Goal: Find specific page/section: Find specific page/section

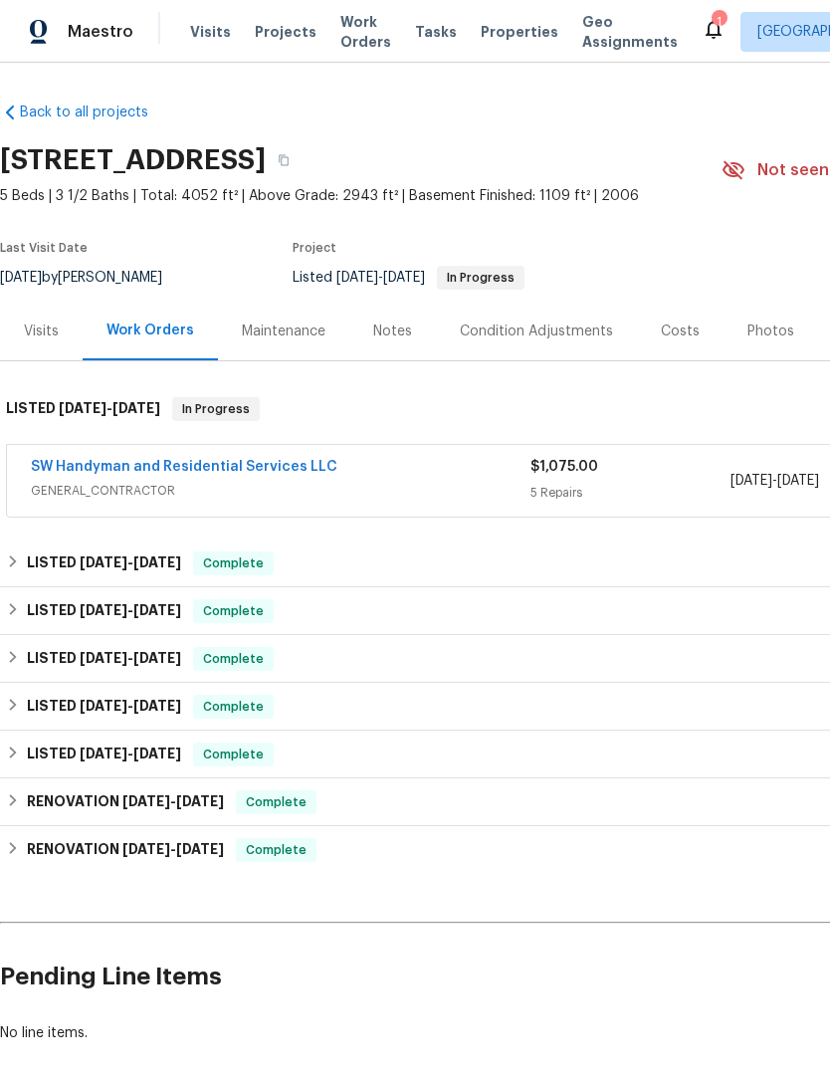
scroll to position [1, 0]
click at [347, 51] on span "Work Orders" at bounding box center [365, 32] width 51 height 40
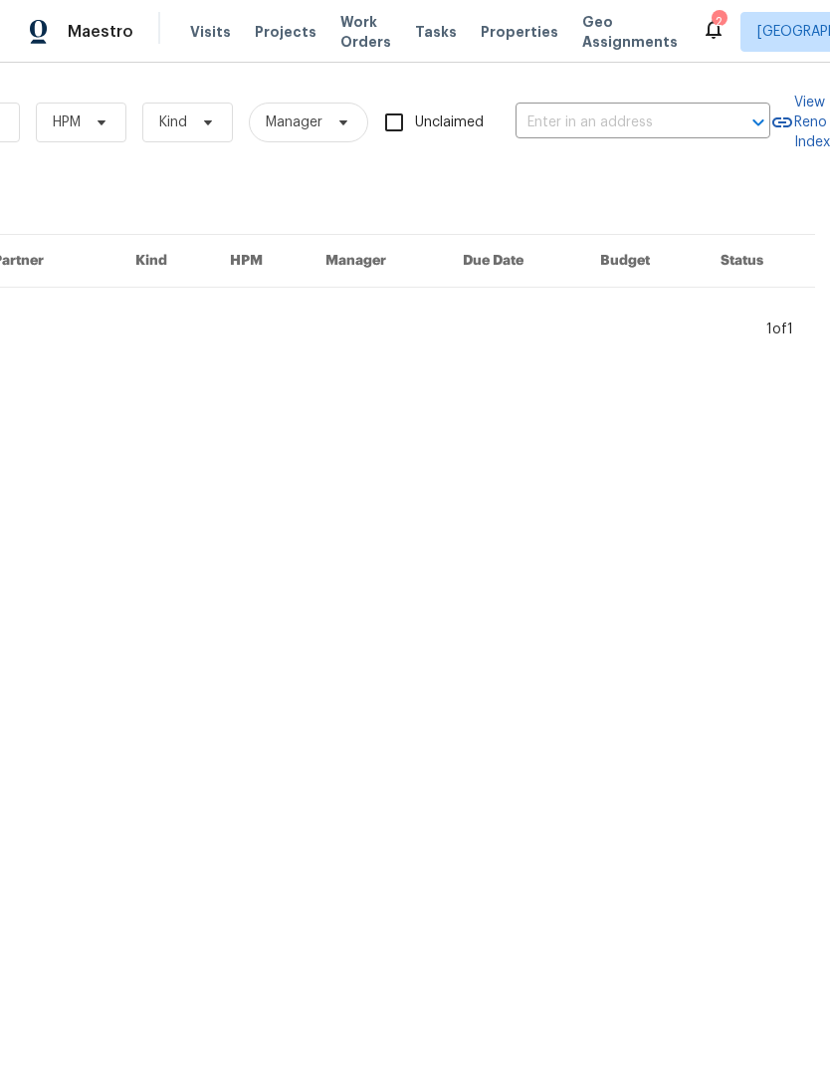
click at [597, 117] on input "text" at bounding box center [615, 122] width 199 height 31
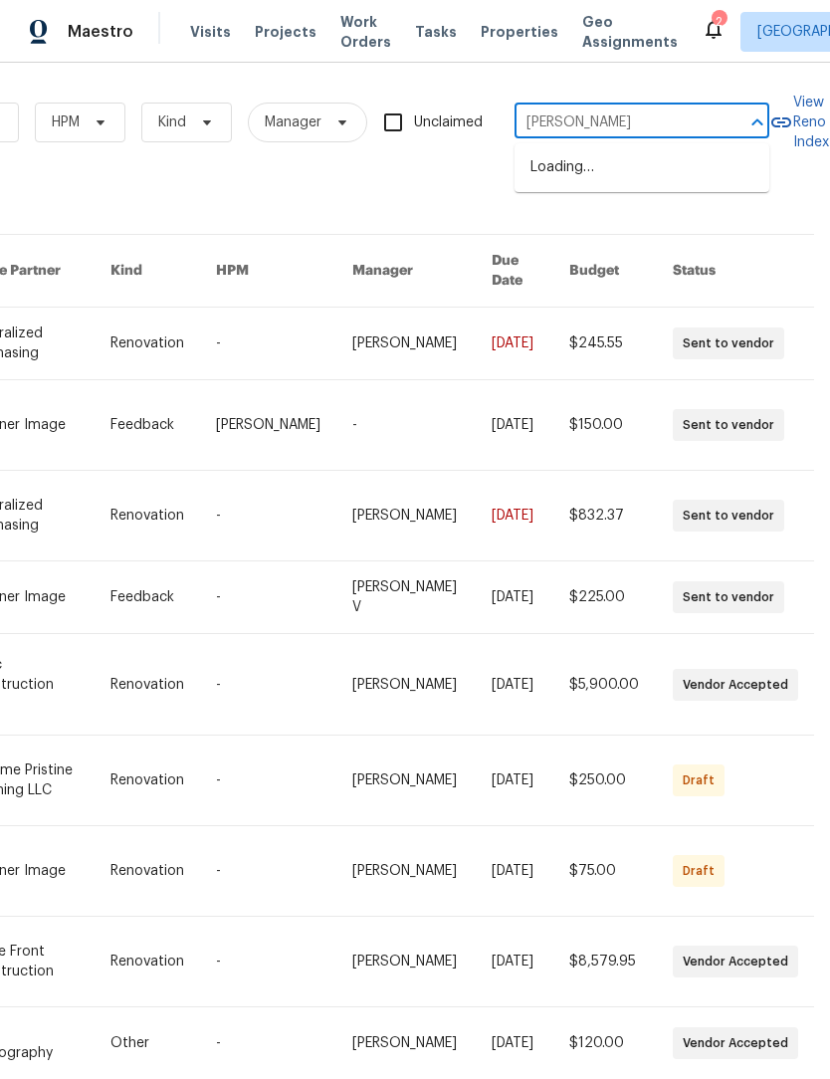
type input "tulip"
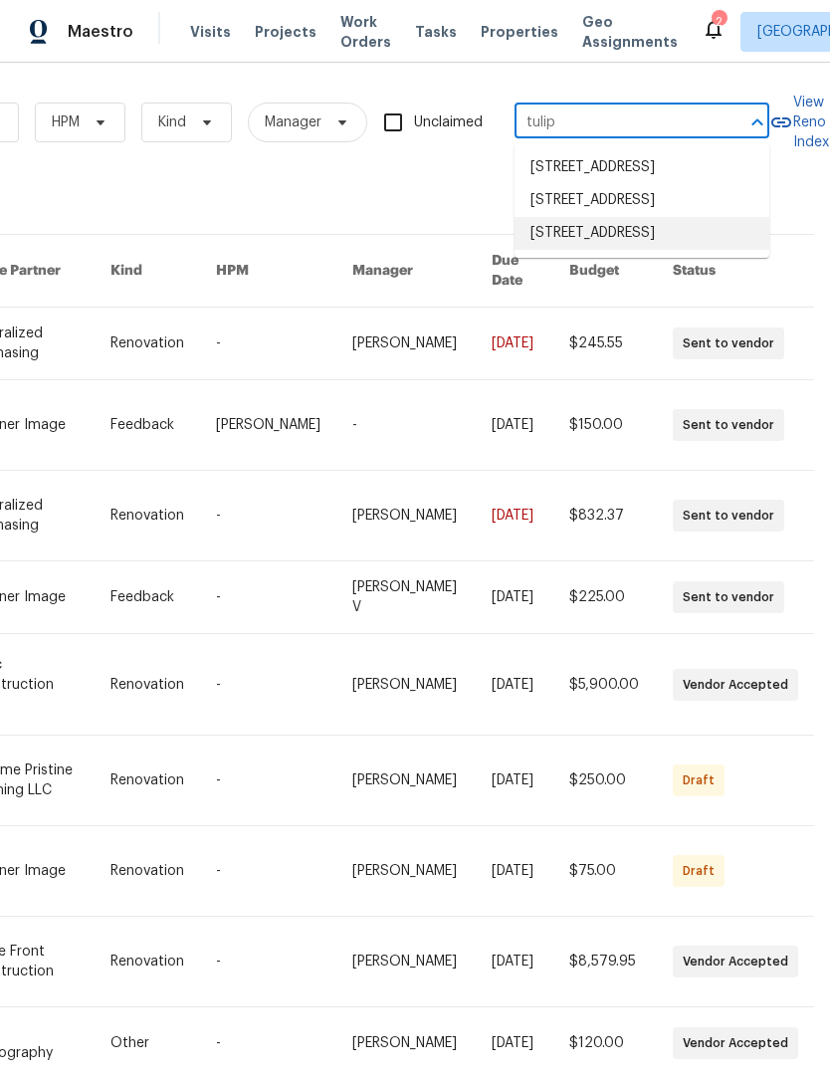
click at [647, 250] on li "770 Tulip Ln, Greenwood, IN 46143" at bounding box center [642, 233] width 255 height 33
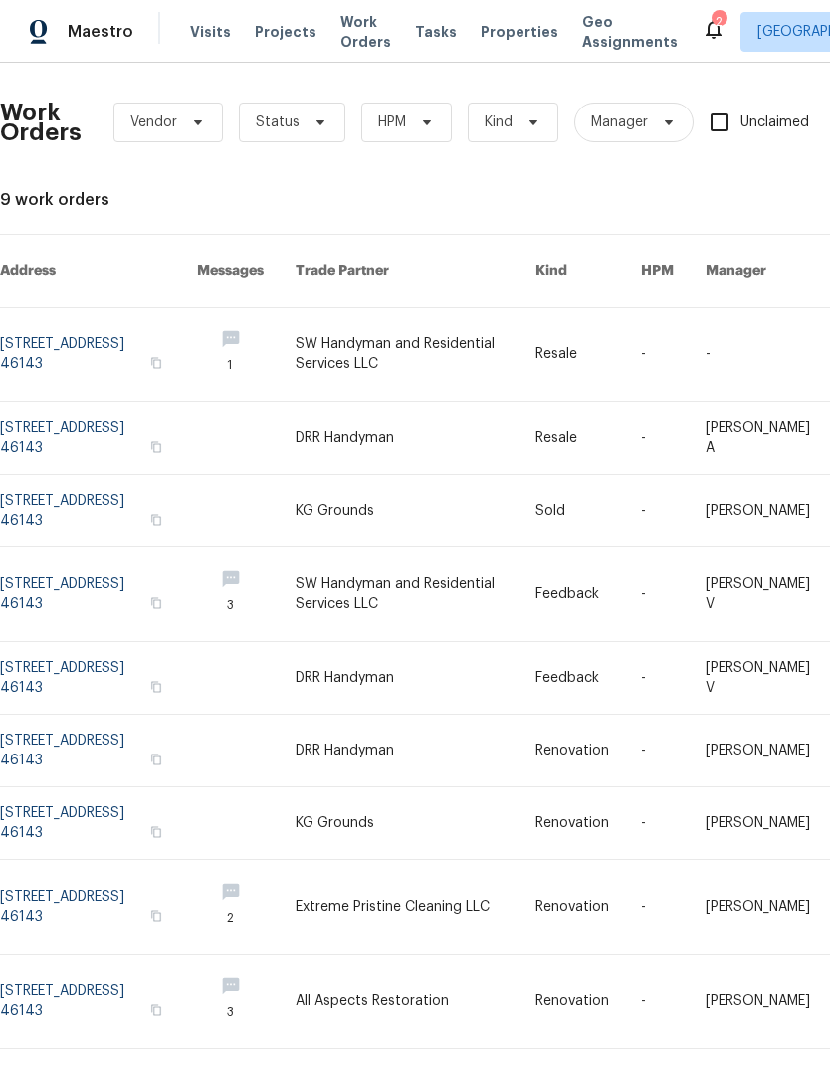
click at [83, 341] on link at bounding box center [98, 355] width 197 height 94
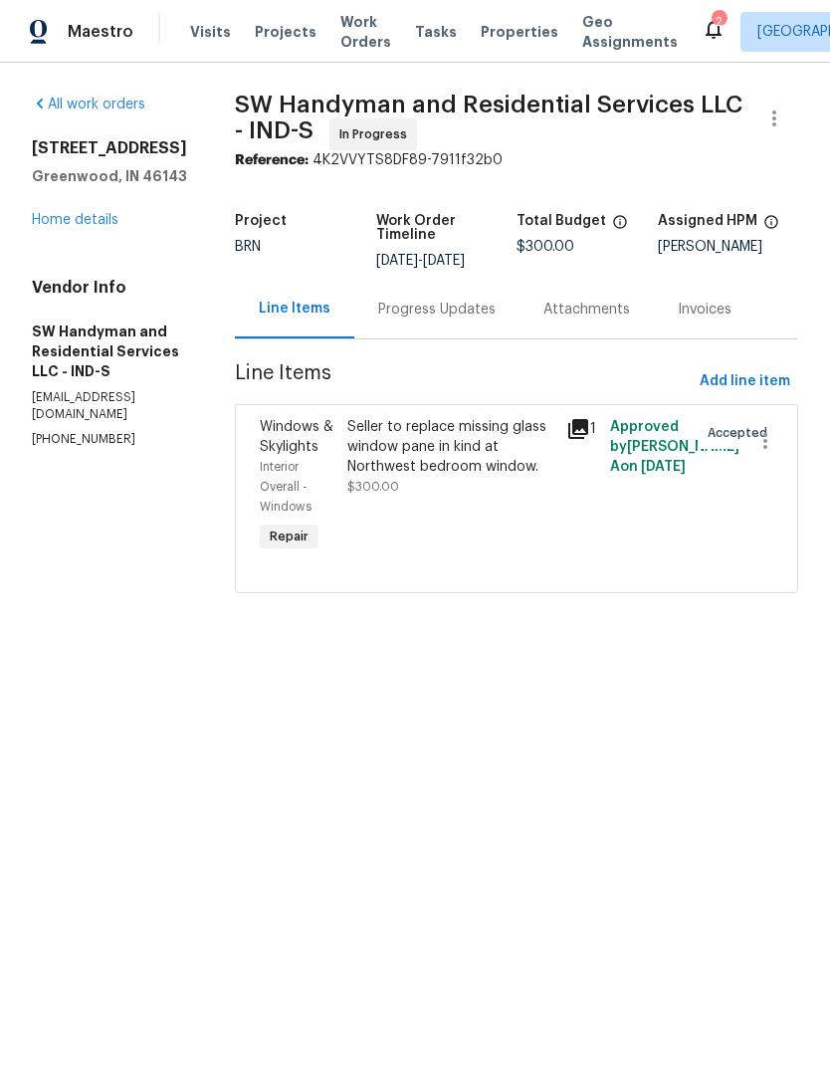
click at [67, 226] on link "Home details" at bounding box center [75, 220] width 87 height 14
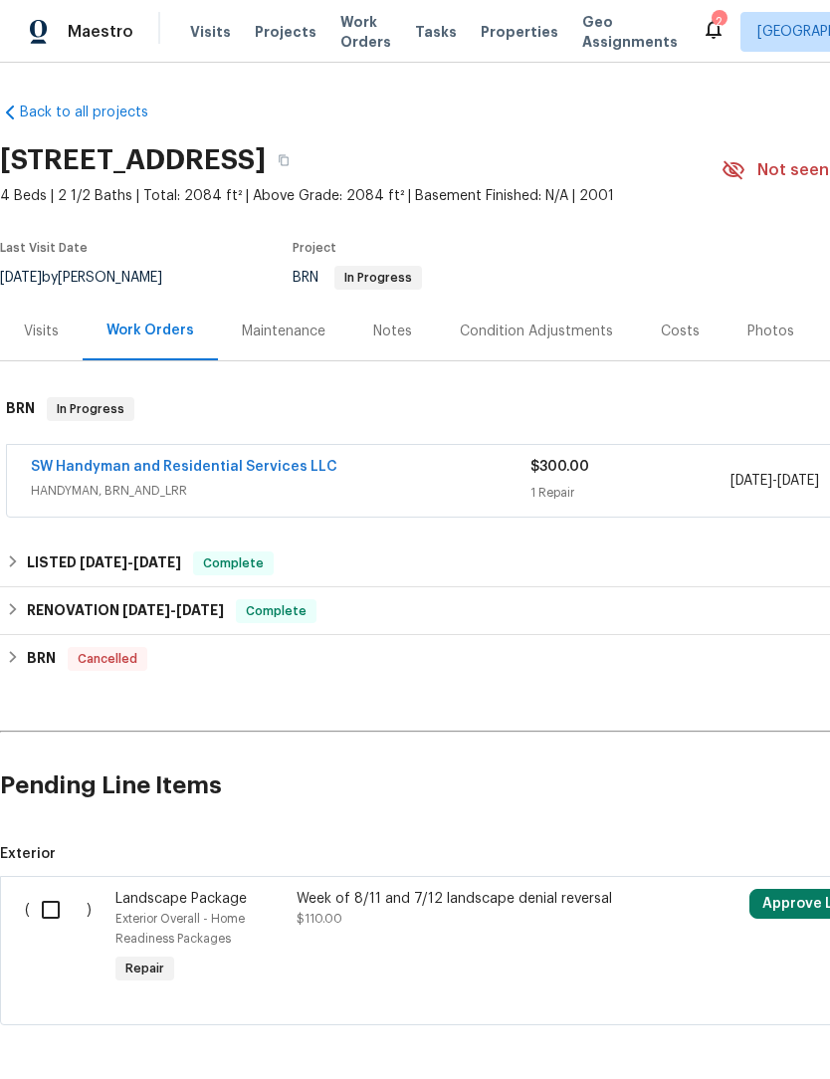
click at [100, 465] on link "SW Handyman and Residential Services LLC" at bounding box center [184, 467] width 307 height 14
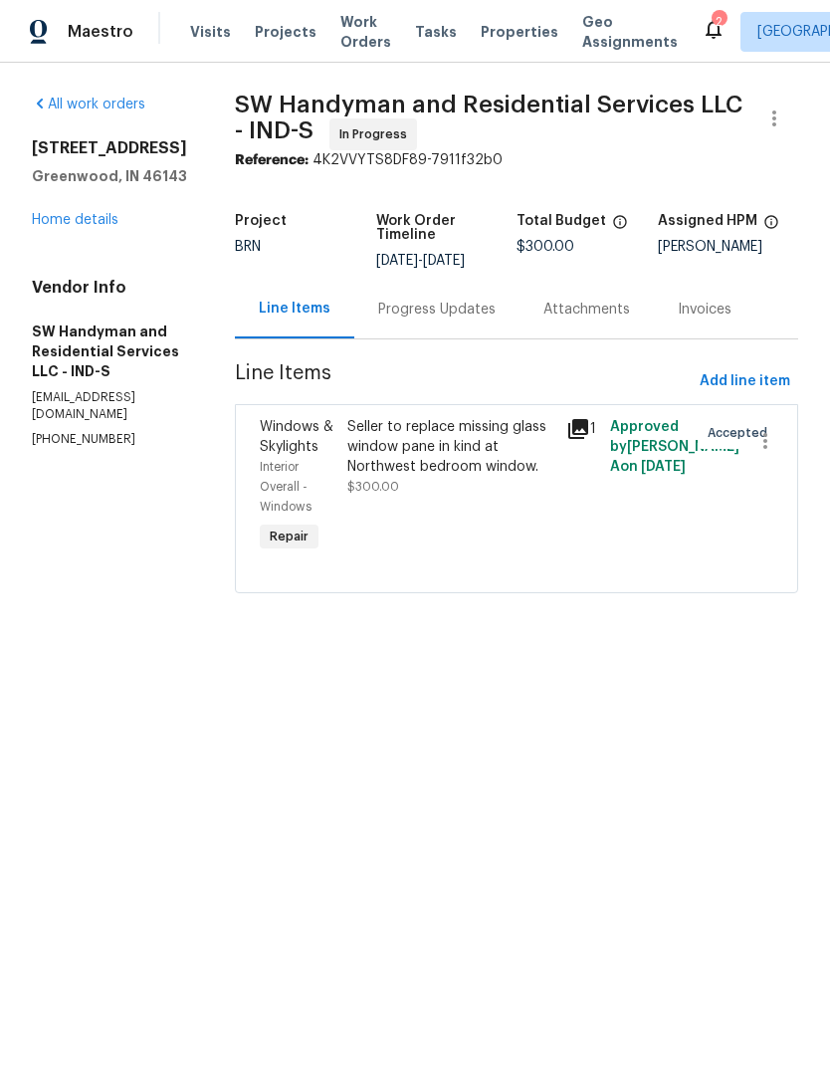
click at [491, 441] on div "Seller to replace missing glass window pane in kind at Northwest bedroom window." at bounding box center [450, 447] width 207 height 60
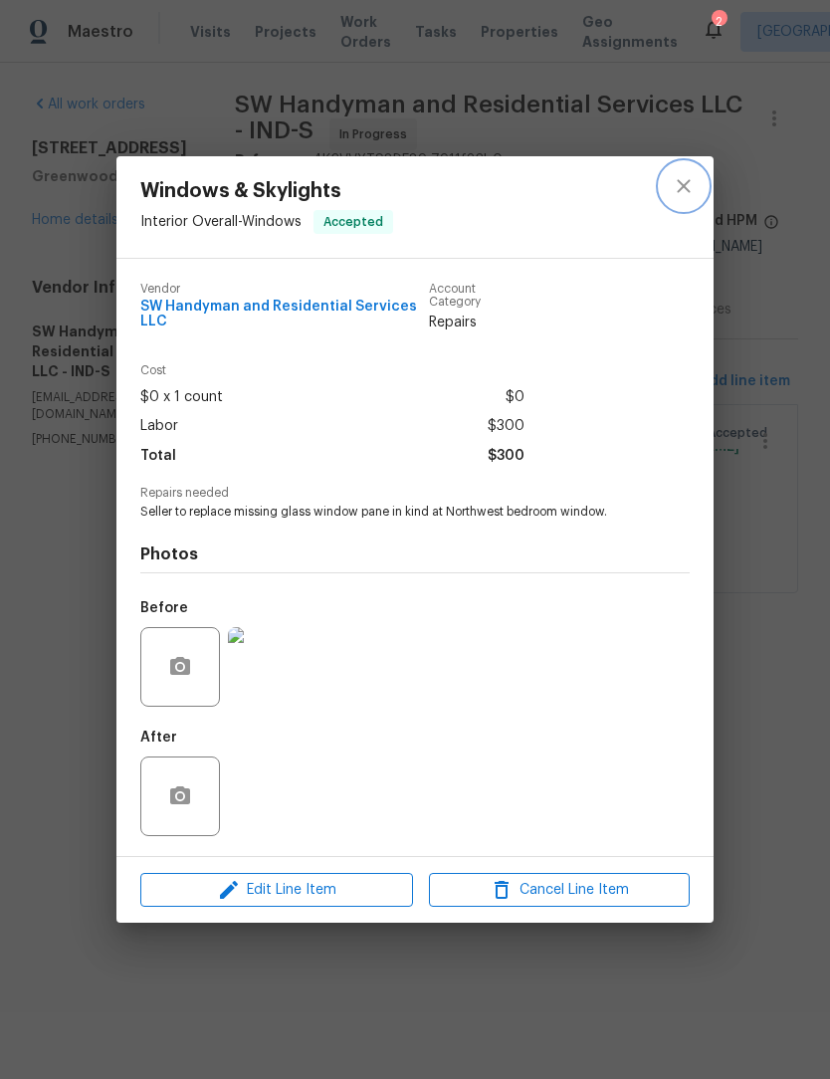
click at [685, 187] on icon "close" at bounding box center [684, 186] width 24 height 24
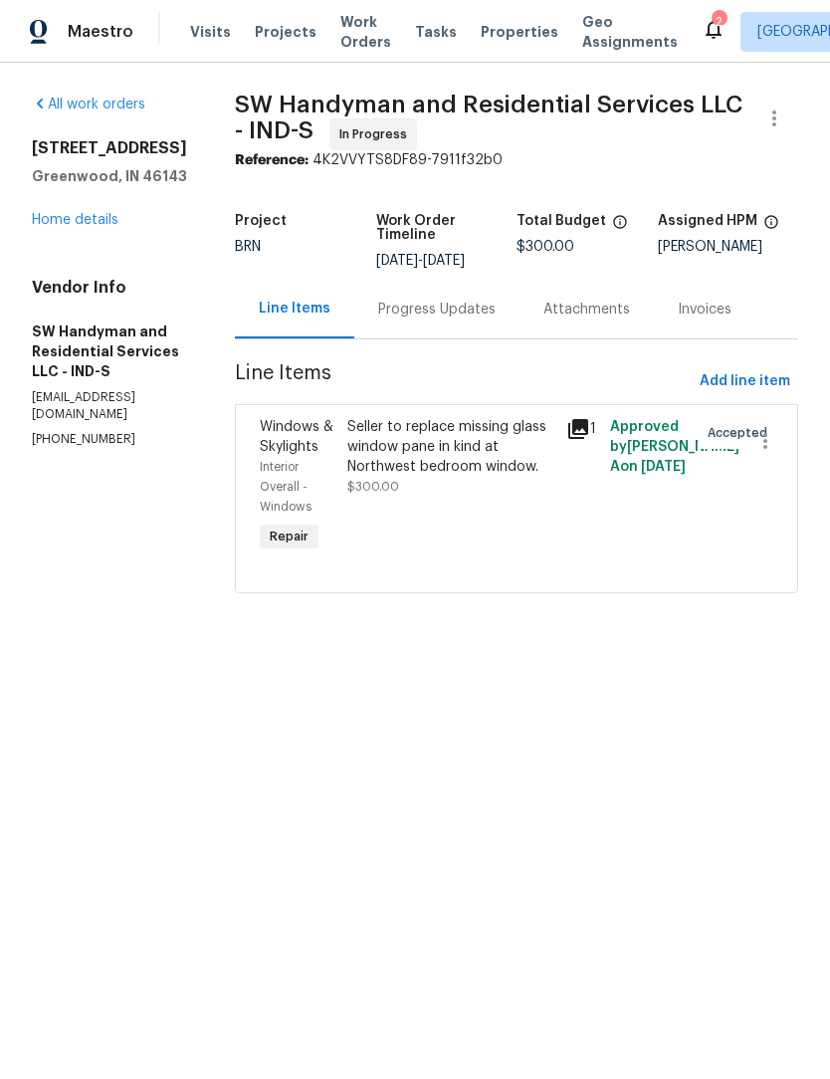
click at [581, 431] on icon at bounding box center [578, 429] width 24 height 24
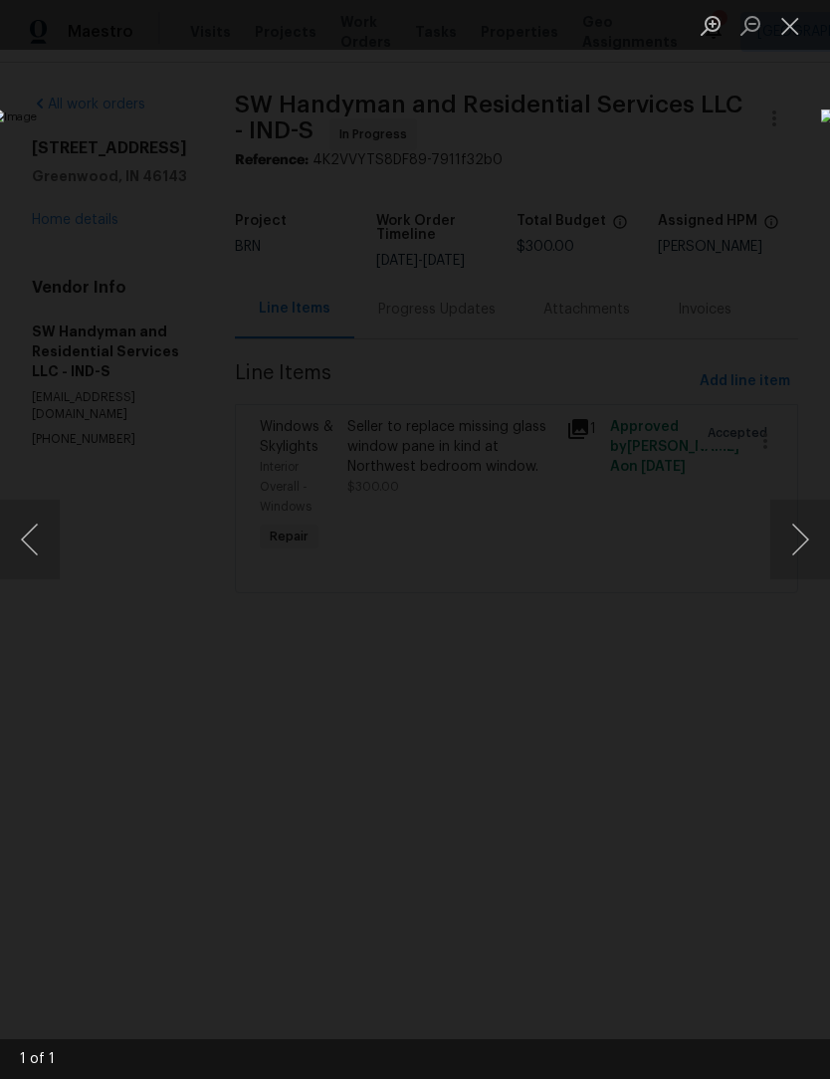
click at [791, 26] on button "Close lightbox" at bounding box center [790, 25] width 40 height 35
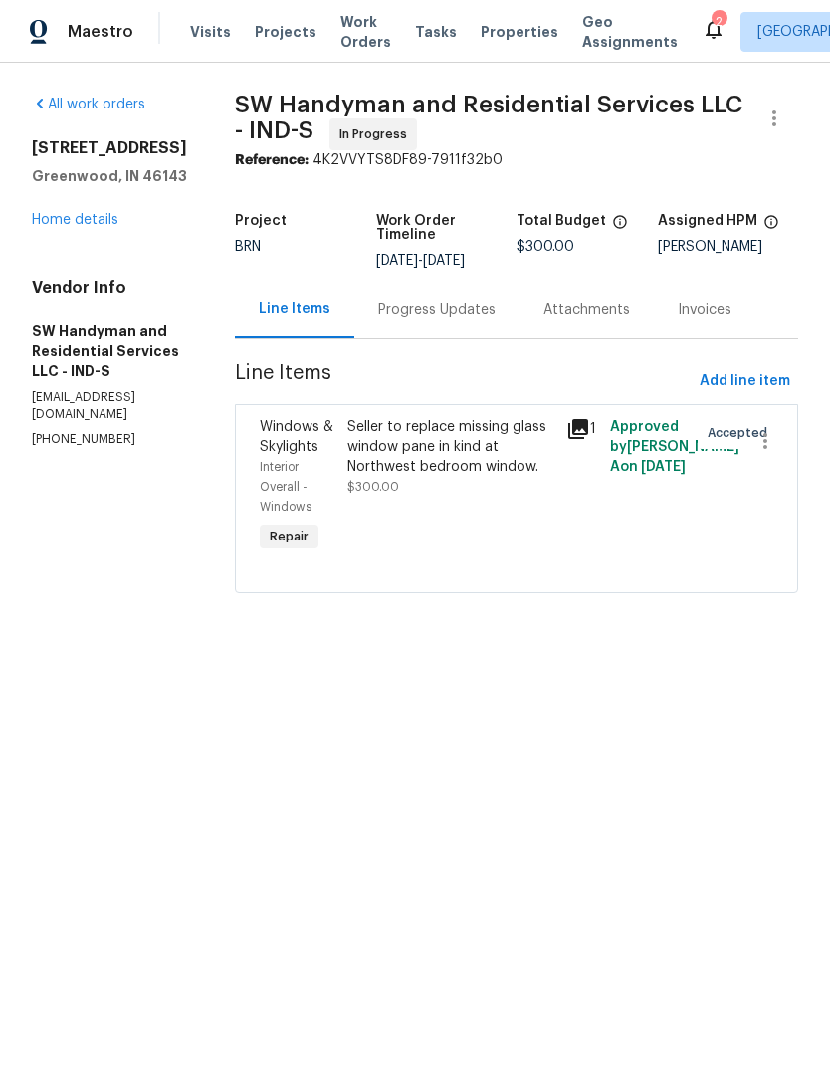
click at [113, 220] on link "Home details" at bounding box center [75, 220] width 87 height 14
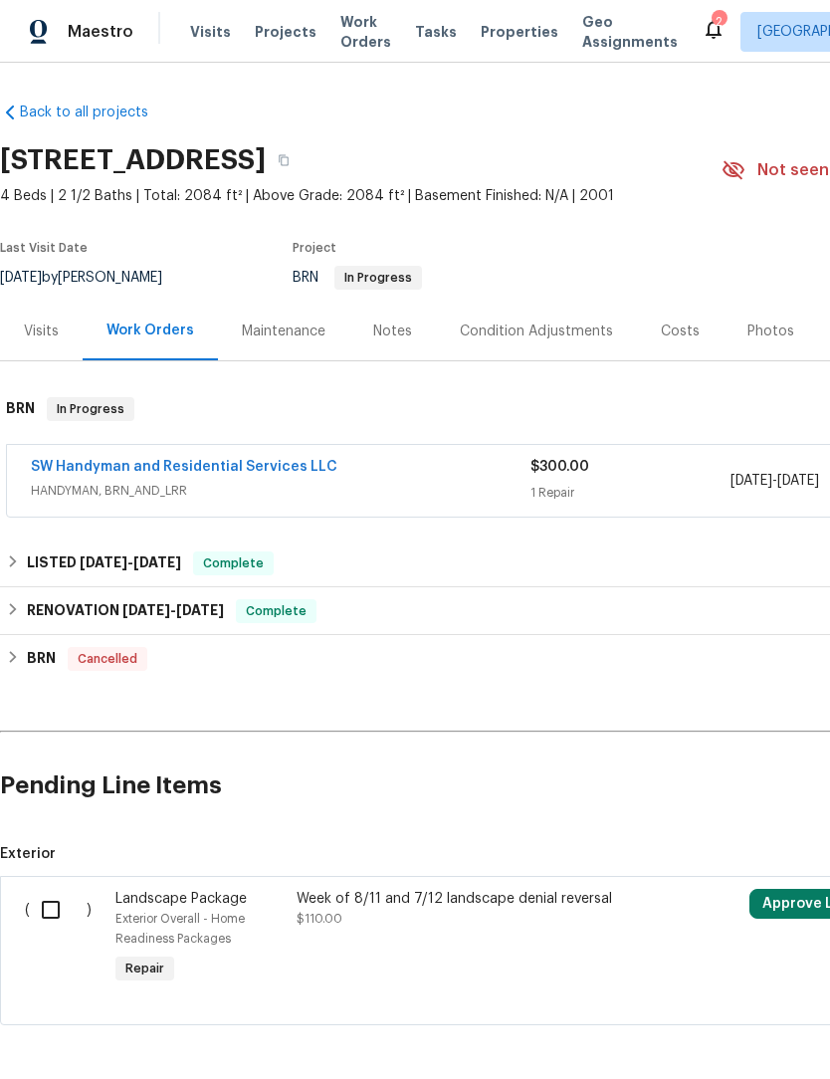
click at [310, 460] on link "SW Handyman and Residential Services LLC" at bounding box center [184, 467] width 307 height 14
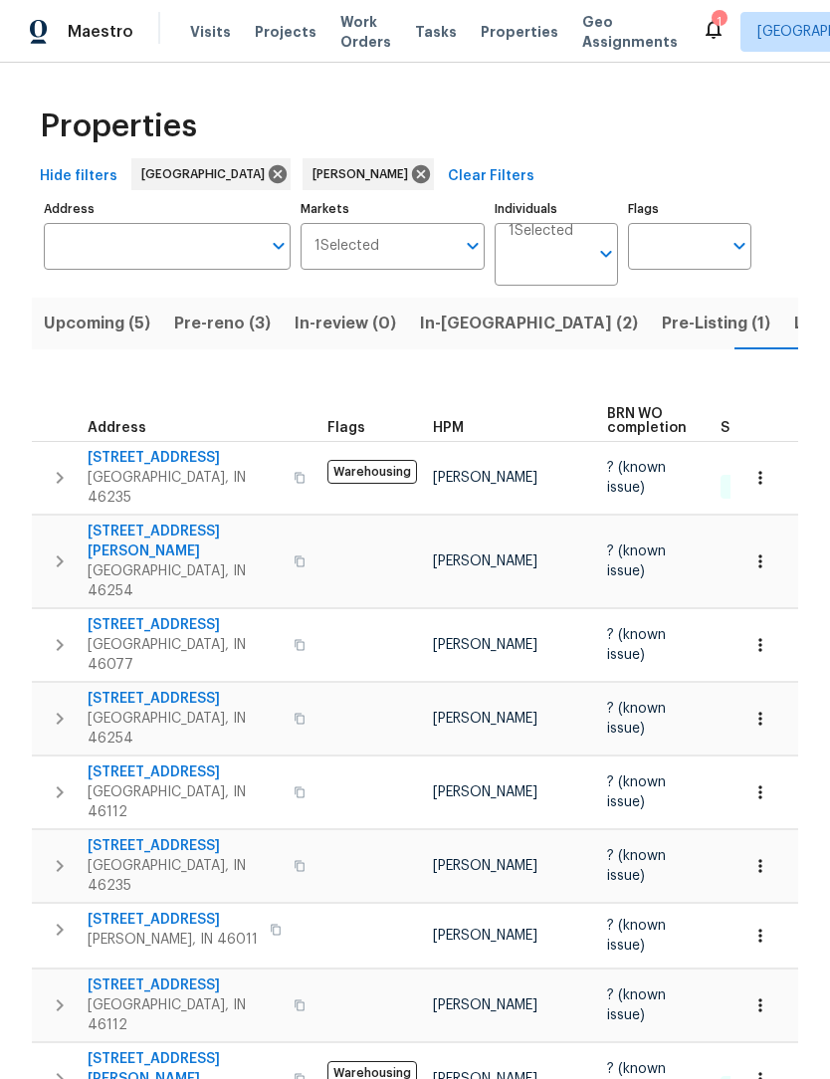
scroll to position [0, 35]
click at [608, 255] on icon "Open" at bounding box center [606, 254] width 11 height 7
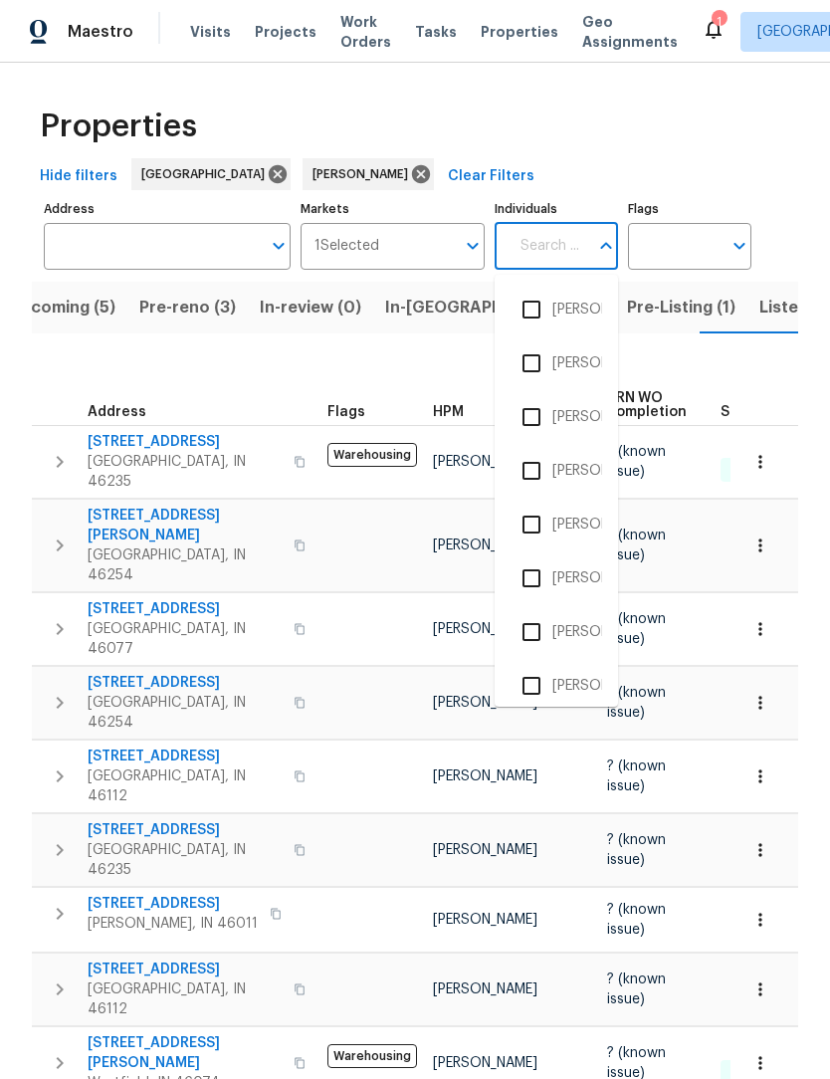
click at [596, 244] on icon "Close" at bounding box center [606, 246] width 24 height 24
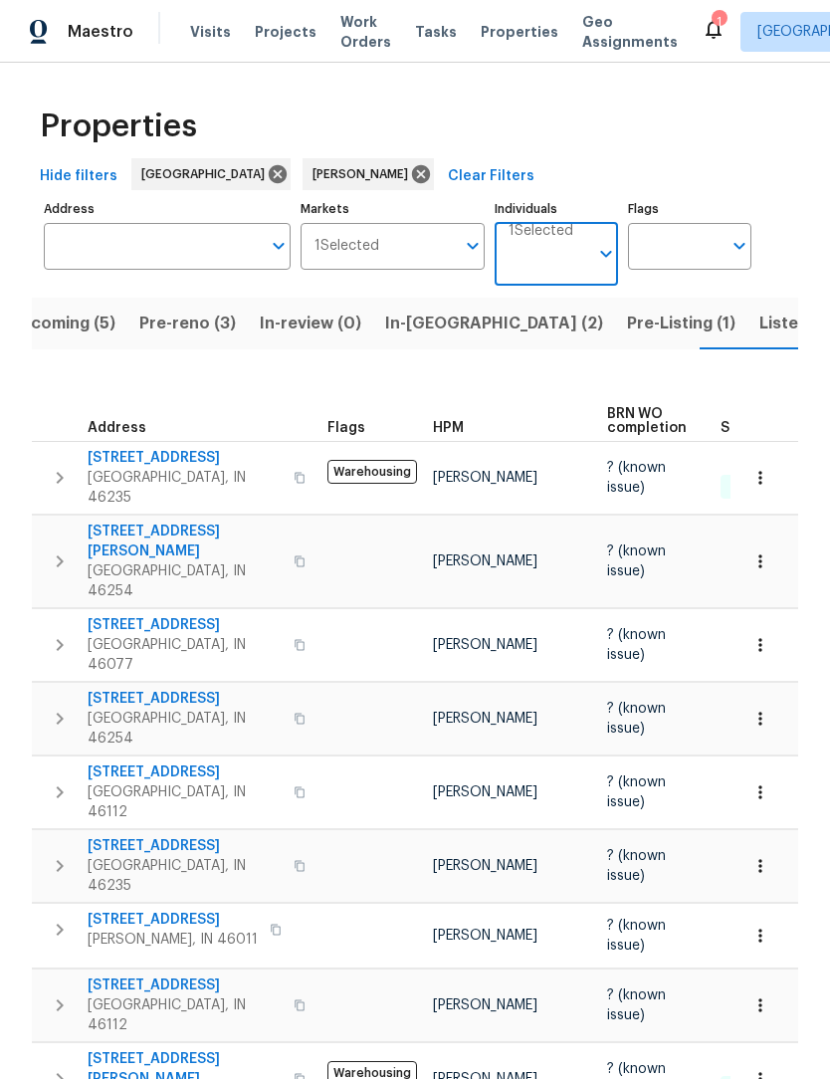
click at [587, 267] on input "Individuals" at bounding box center [549, 262] width 80 height 47
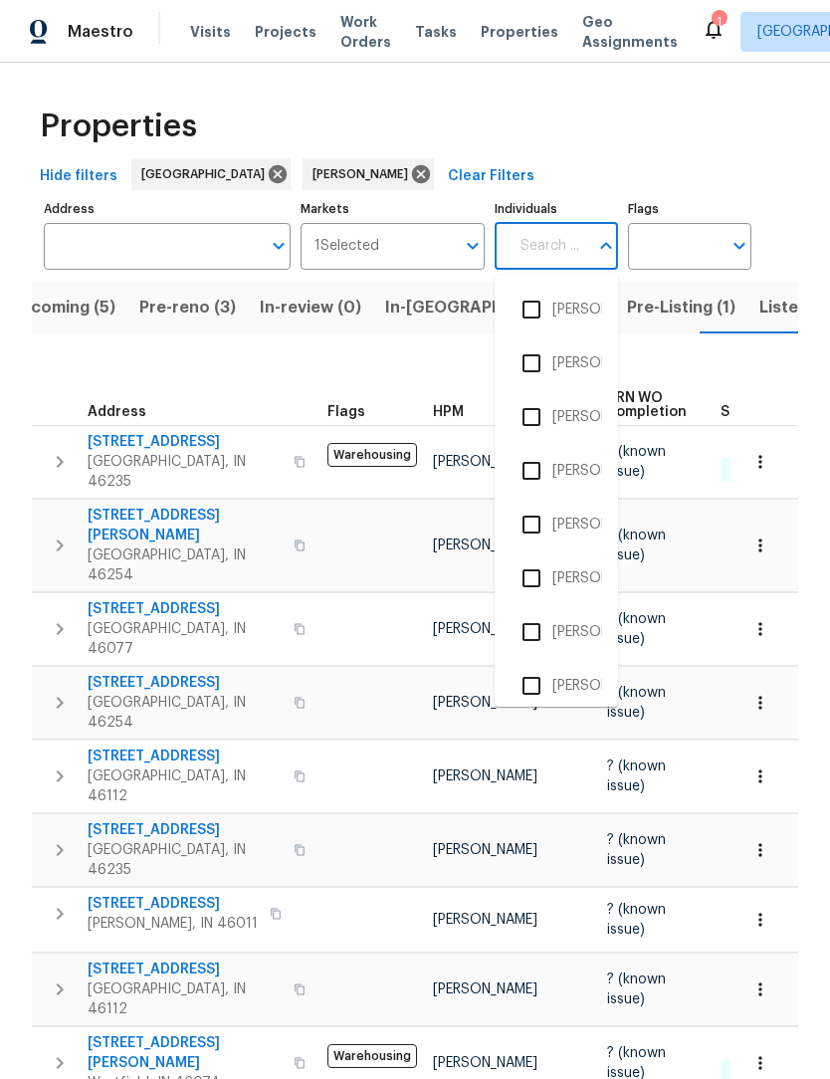
scroll to position [0, 0]
click at [555, 259] on input "Individuals" at bounding box center [549, 246] width 80 height 47
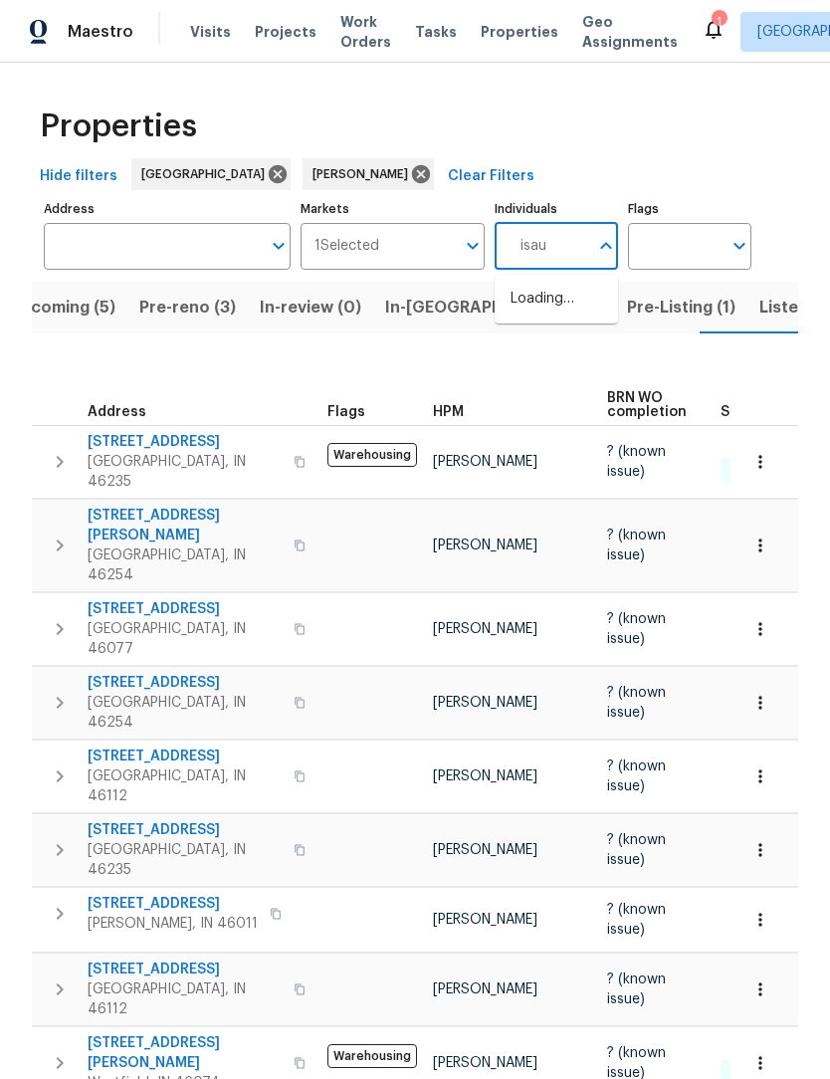
type input "isaul"
click at [537, 313] on input "checkbox" at bounding box center [532, 310] width 42 height 42
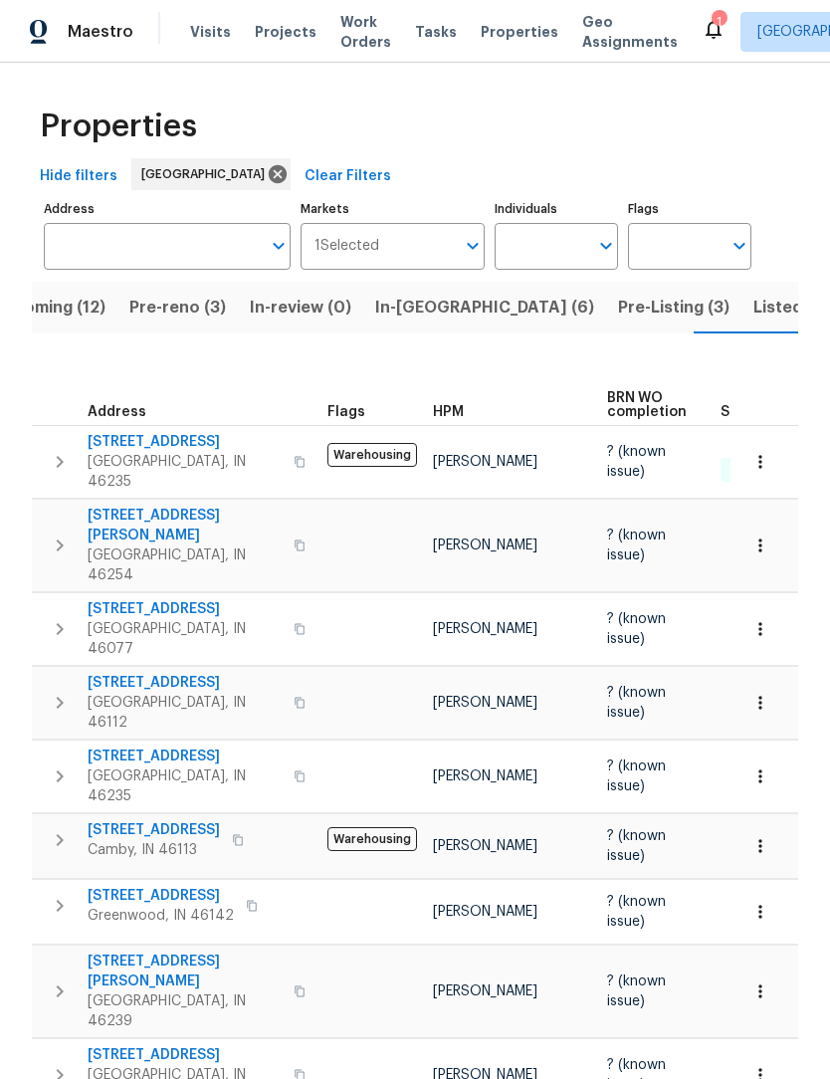
click at [168, 316] on span "Pre-reno (3)" at bounding box center [177, 308] width 97 height 28
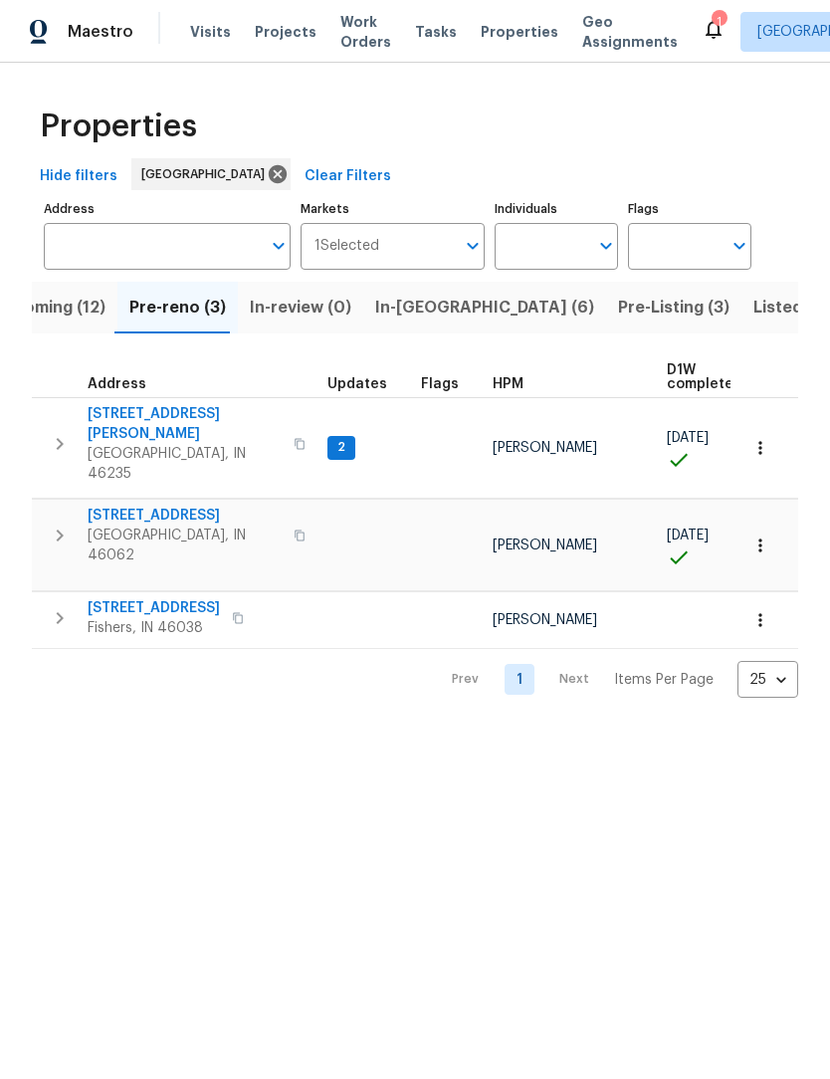
click at [85, 311] on span "Upcoming (12)" at bounding box center [48, 308] width 113 height 28
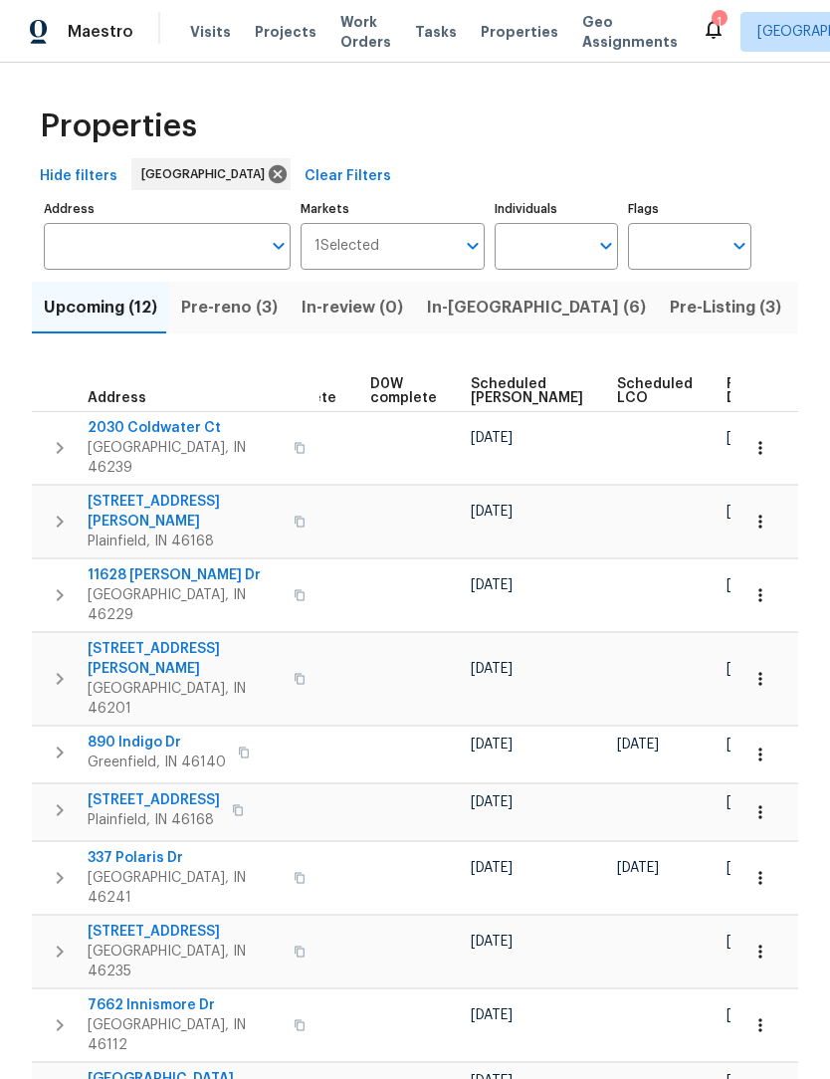
scroll to position [0, 499]
click at [728, 398] on span "Ready Date" at bounding box center [750, 391] width 44 height 28
